Goal: Information Seeking & Learning: Learn about a topic

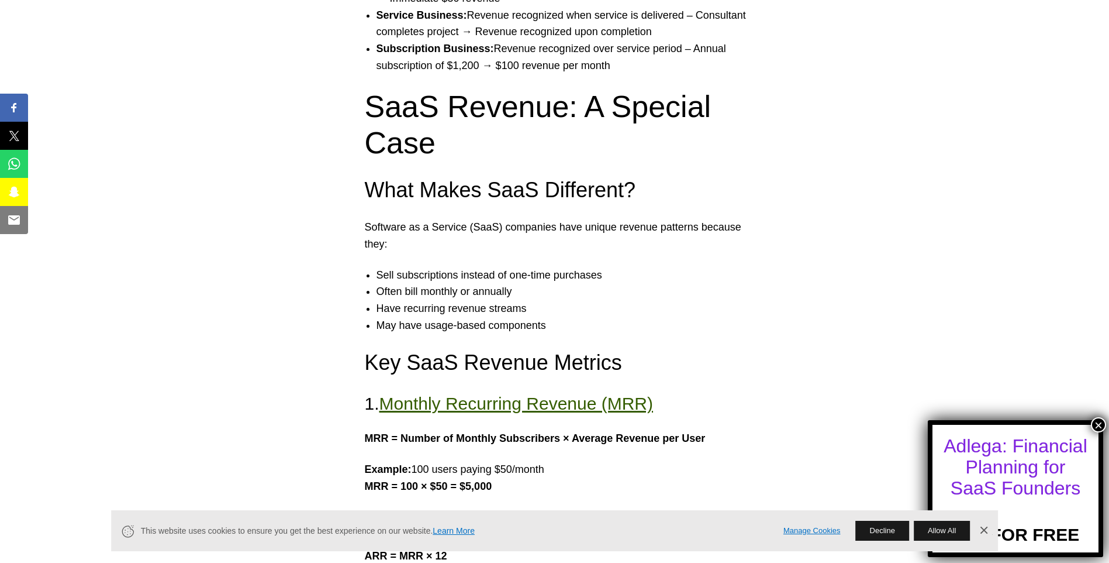
scroll to position [1345, 0]
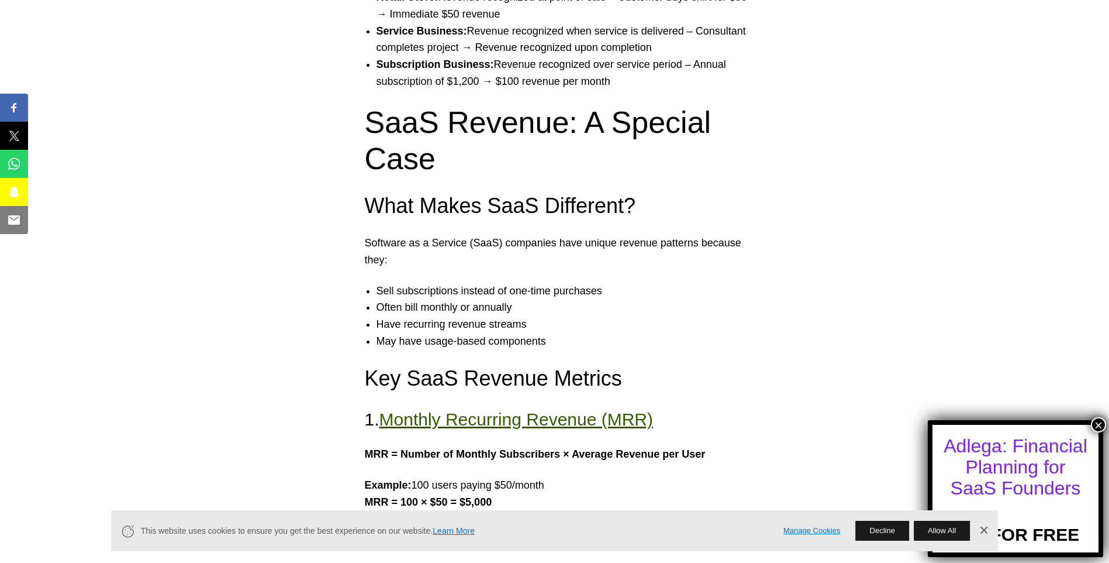
click at [1096, 421] on button "×" at bounding box center [1098, 424] width 15 height 15
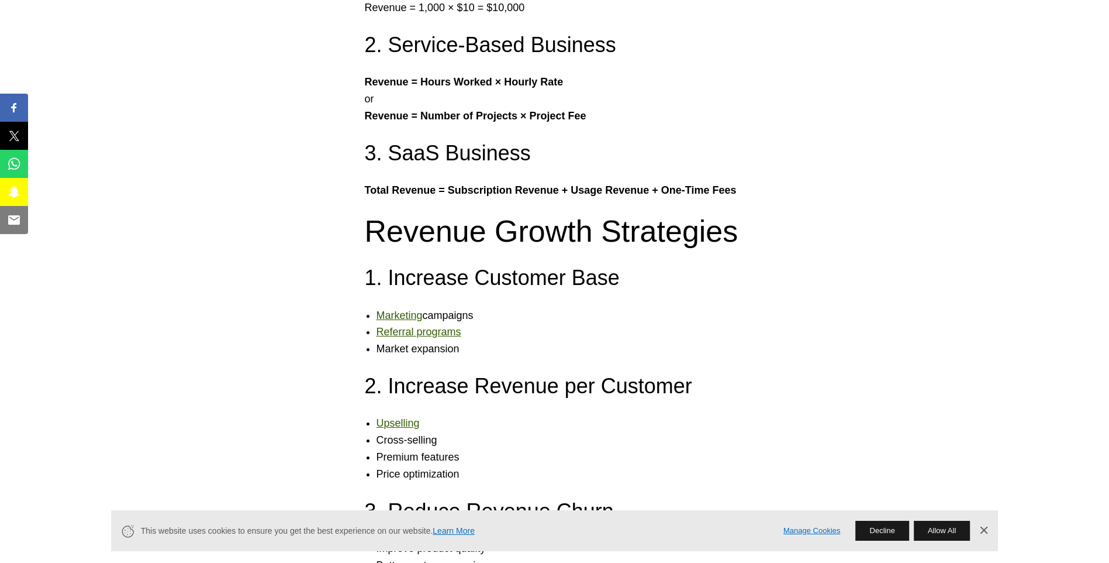
scroll to position [2866, 0]
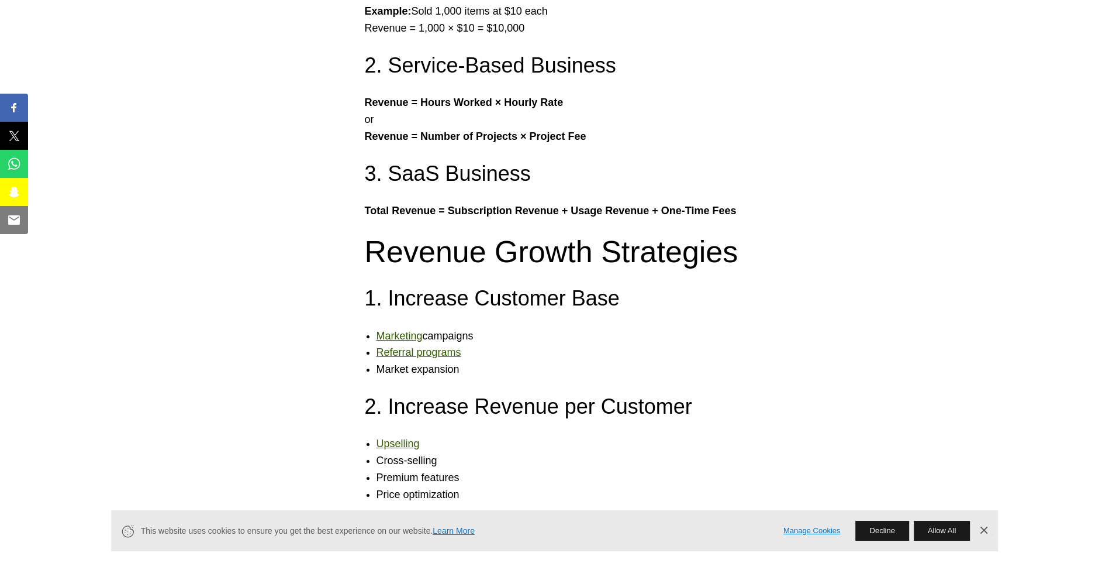
click at [401, 330] on link "Marketing" at bounding box center [400, 336] width 46 height 12
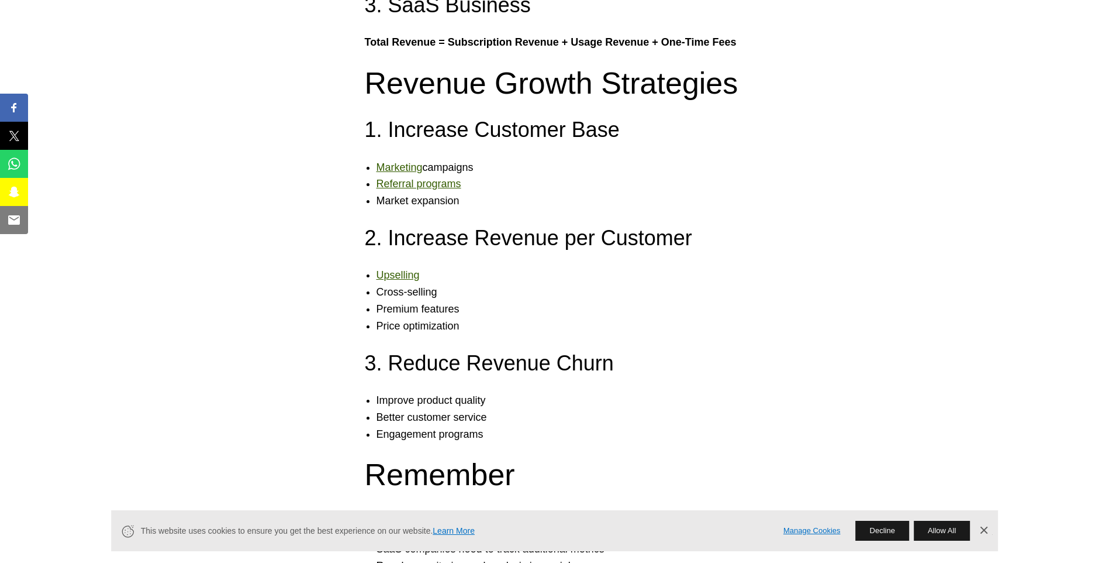
scroll to position [3041, 0]
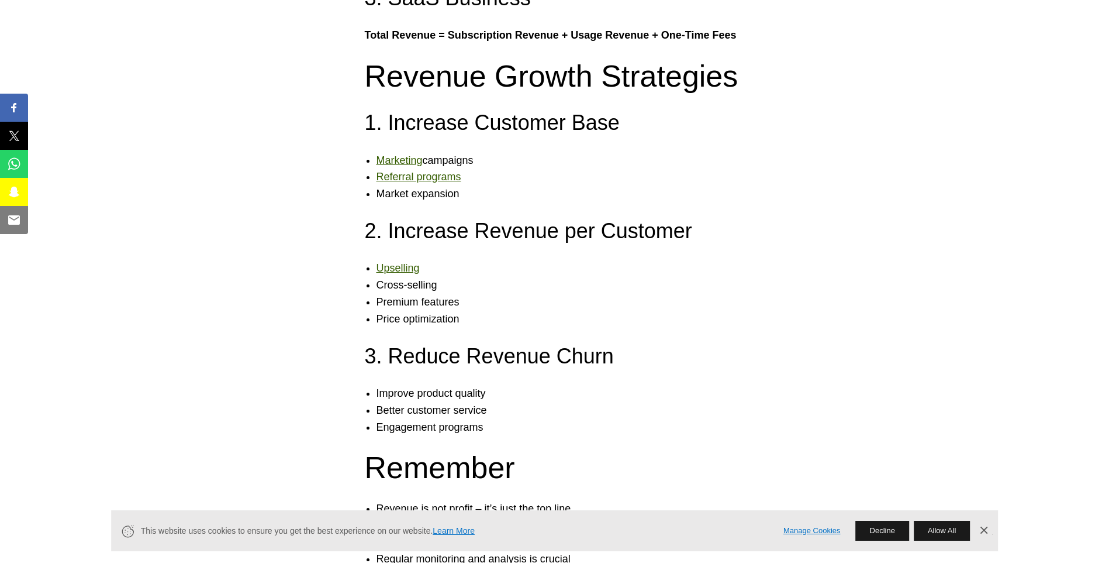
click at [416, 171] on link "Referral programs" at bounding box center [419, 177] width 85 height 12
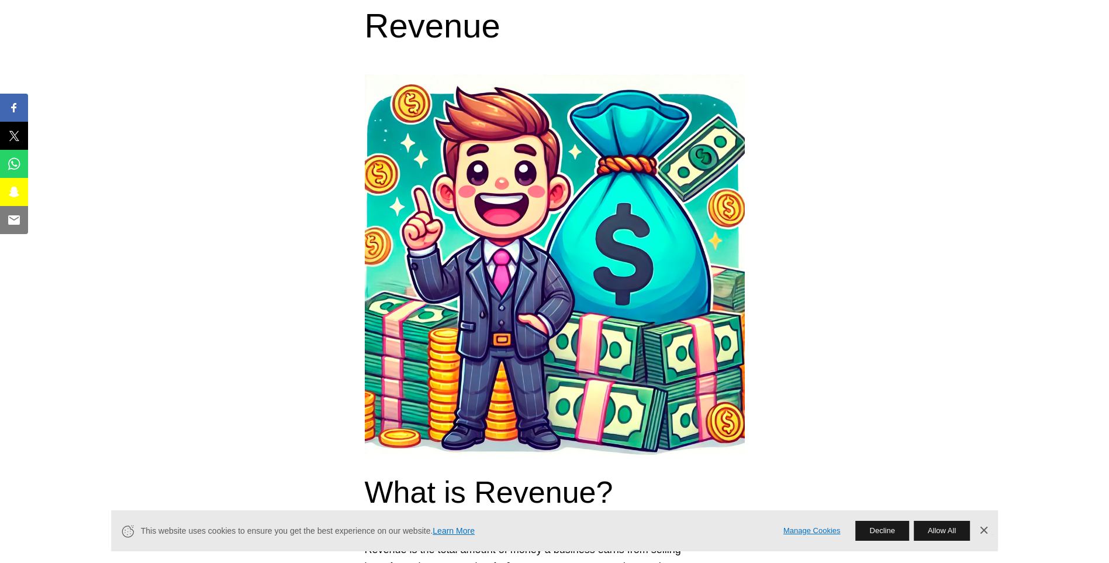
scroll to position [0, 0]
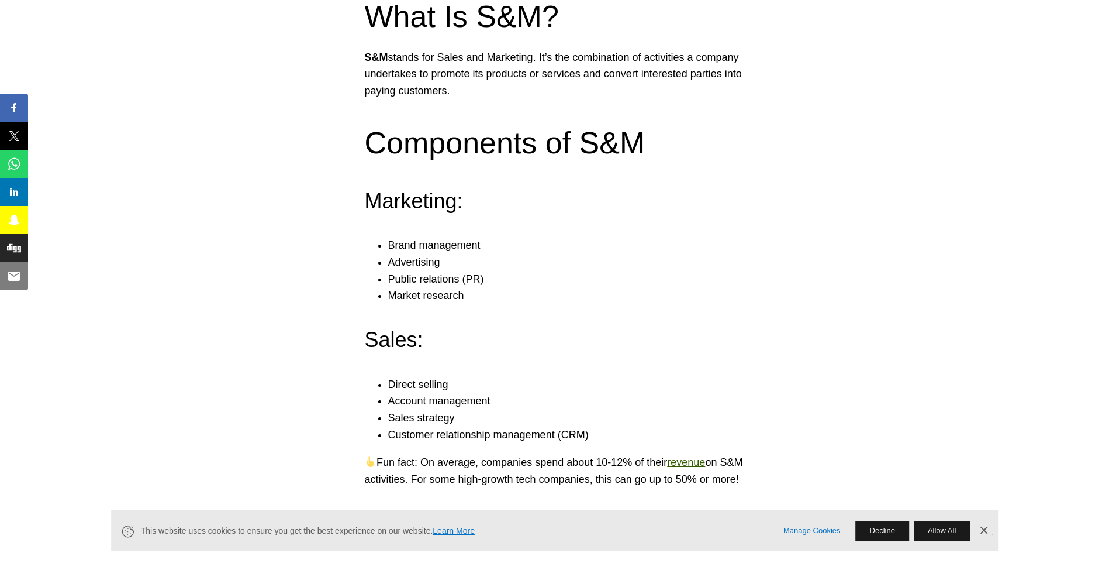
scroll to position [643, 0]
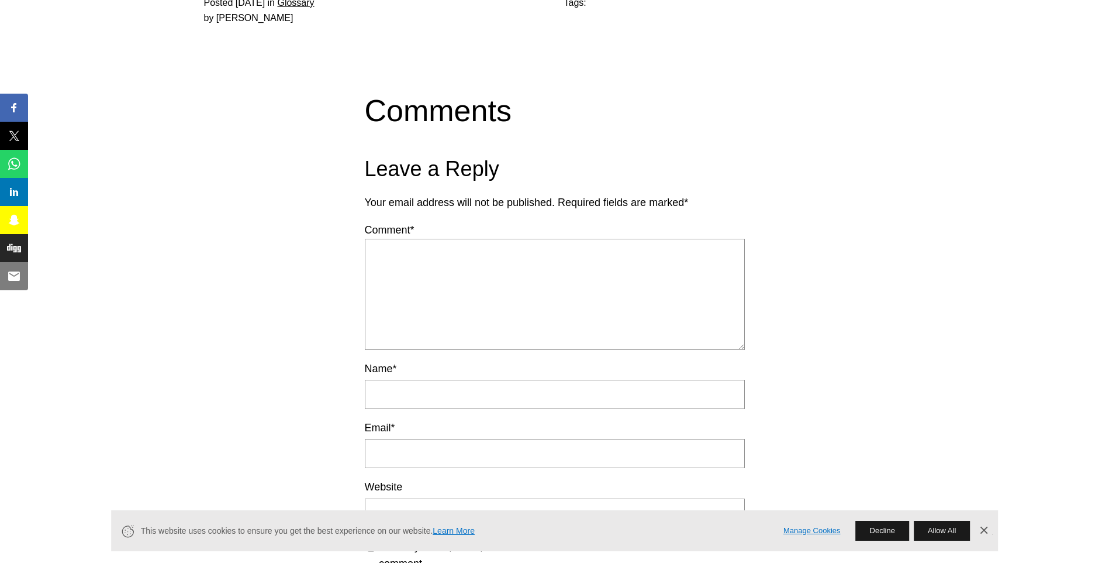
scroll to position [1930, 0]
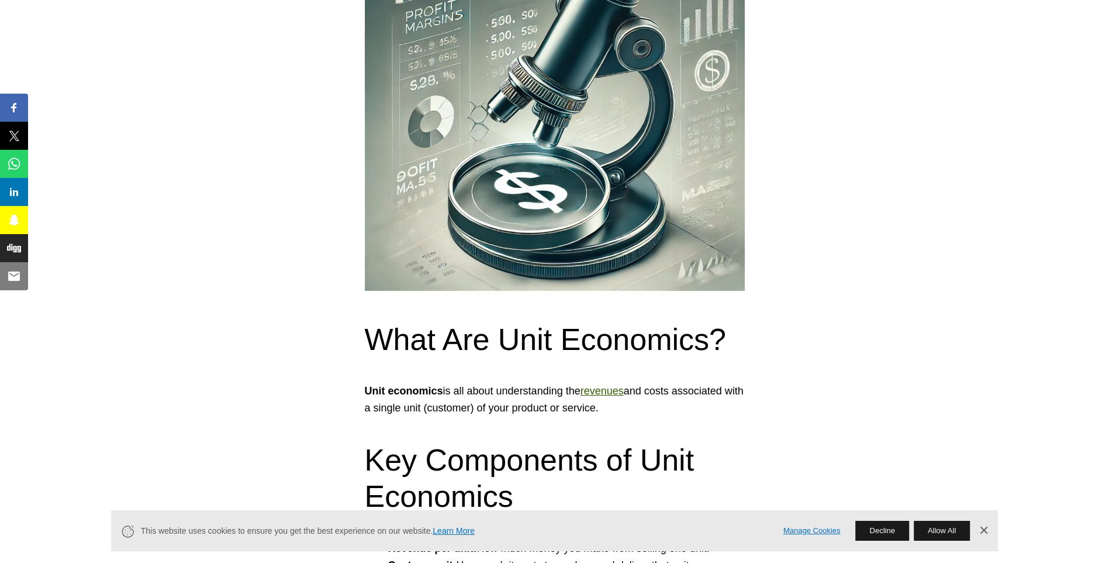
scroll to position [292, 0]
